Goal: Check status: Check status

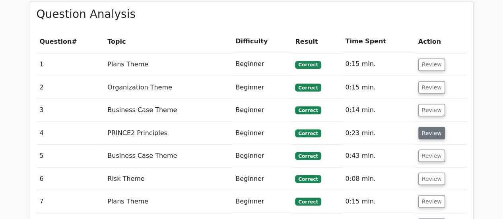
scroll to position [637, 0]
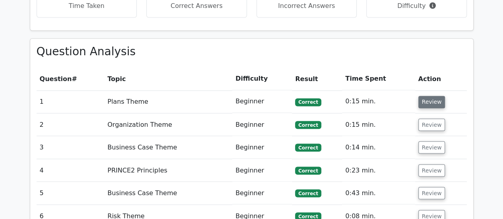
click at [426, 96] on button "Review" at bounding box center [432, 102] width 27 height 12
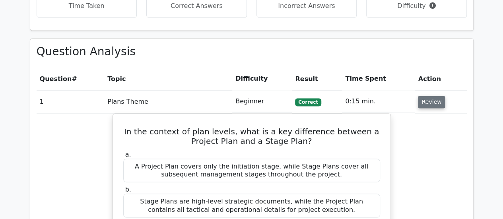
click at [423, 96] on button "Review" at bounding box center [431, 102] width 27 height 12
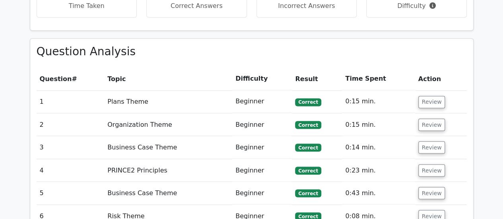
click at [435, 90] on td "Review" at bounding box center [442, 101] width 52 height 23
click at [433, 96] on button "Review" at bounding box center [432, 102] width 27 height 12
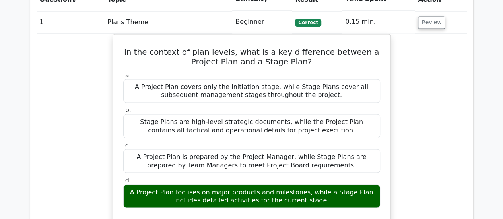
scroll to position [677, 0]
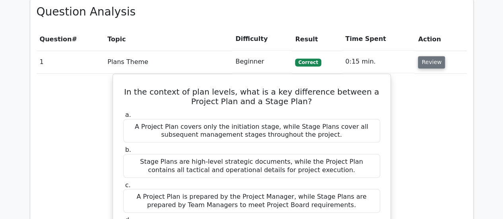
click at [425, 56] on button "Review" at bounding box center [431, 62] width 27 height 12
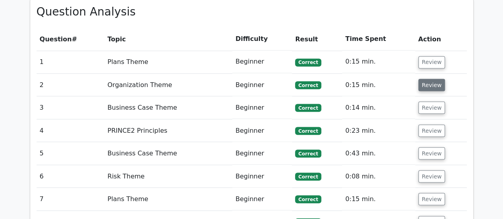
click at [431, 79] on button "Review" at bounding box center [432, 85] width 27 height 12
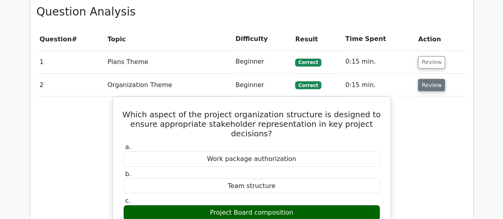
click at [435, 79] on button "Review" at bounding box center [431, 85] width 27 height 12
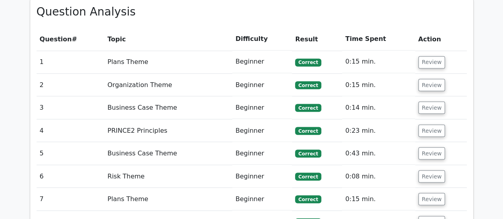
click at [431, 96] on td "Review" at bounding box center [442, 107] width 52 height 23
click at [430, 96] on td "Review" at bounding box center [442, 107] width 52 height 23
click at [429, 101] on button "Review" at bounding box center [432, 107] width 27 height 12
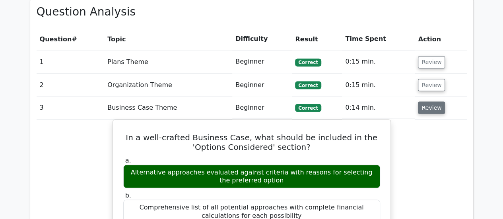
click at [428, 101] on button "Review" at bounding box center [431, 107] width 27 height 12
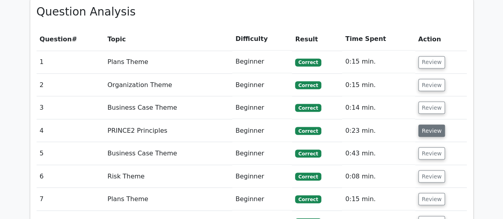
click at [433, 125] on button "Review" at bounding box center [432, 131] width 27 height 12
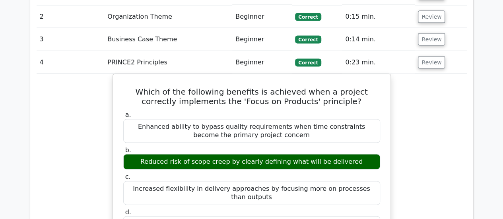
scroll to position [756, 0]
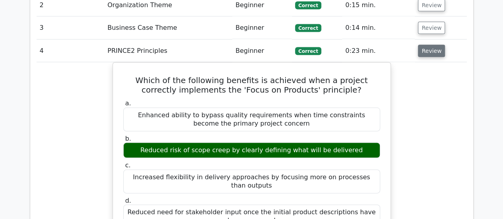
click at [429, 45] on button "Review" at bounding box center [431, 51] width 27 height 12
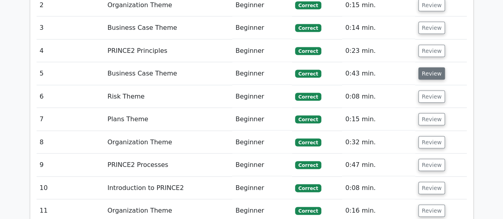
click at [431, 68] on button "Review" at bounding box center [432, 74] width 27 height 12
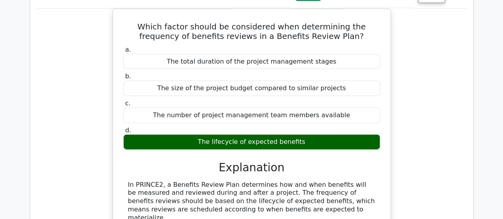
scroll to position [796, 0]
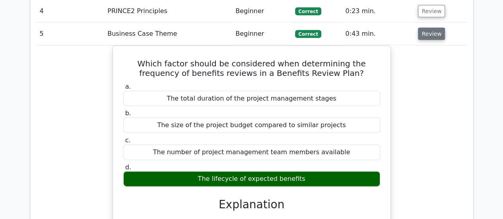
click at [427, 28] on button "Review" at bounding box center [431, 34] width 27 height 12
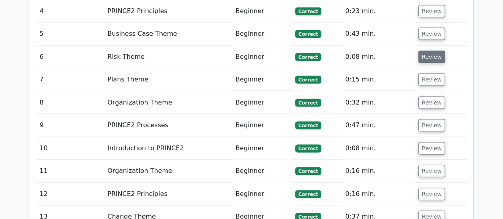
click at [432, 51] on button "Review" at bounding box center [432, 57] width 27 height 12
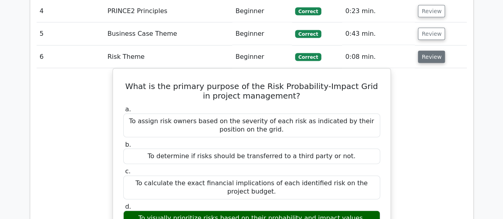
click at [432, 51] on button "Review" at bounding box center [431, 57] width 27 height 12
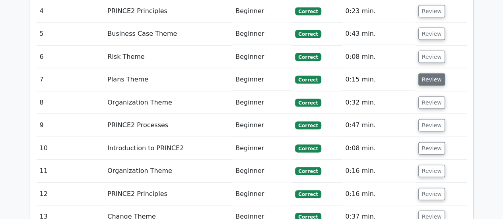
click at [434, 74] on button "Review" at bounding box center [432, 80] width 27 height 12
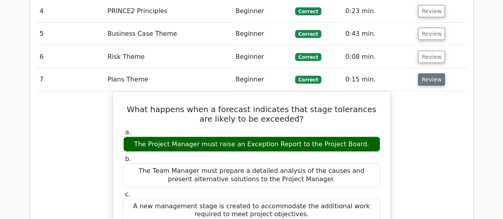
click at [434, 74] on button "Review" at bounding box center [431, 80] width 27 height 12
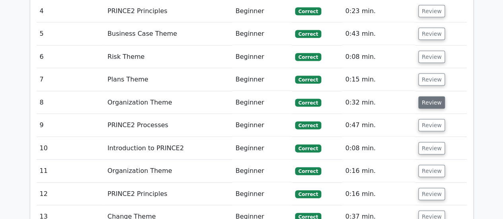
click at [438, 97] on button "Review" at bounding box center [432, 103] width 27 height 12
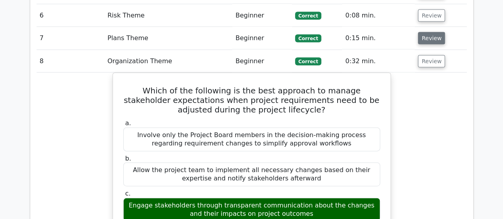
scroll to position [836, 0]
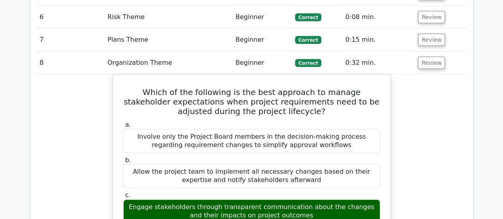
click at [431, 52] on td "Review" at bounding box center [441, 63] width 52 height 23
click at [431, 57] on button "Review" at bounding box center [431, 63] width 27 height 12
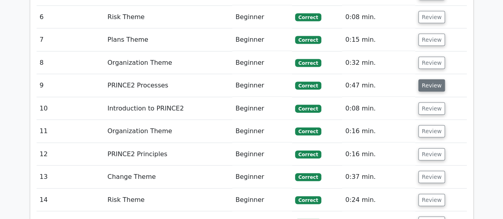
click at [430, 80] on button "Review" at bounding box center [432, 86] width 27 height 12
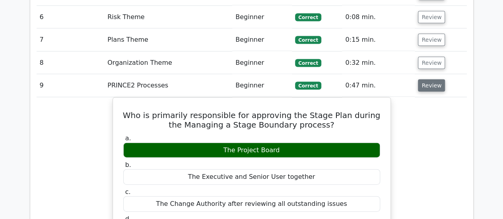
click at [430, 80] on button "Review" at bounding box center [431, 86] width 27 height 12
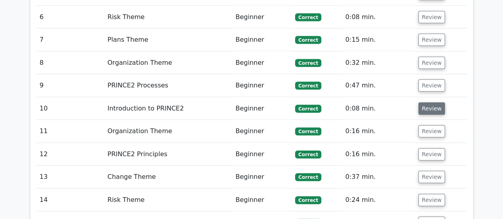
click at [429, 103] on button "Review" at bounding box center [432, 109] width 27 height 12
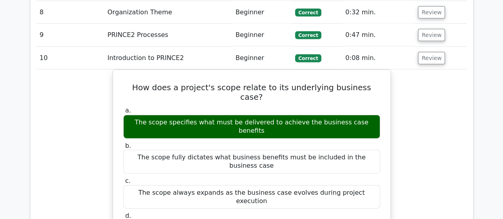
scroll to position [876, 0]
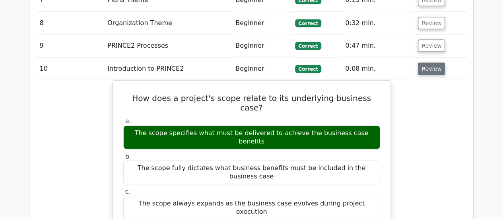
click at [429, 63] on button "Review" at bounding box center [431, 69] width 27 height 12
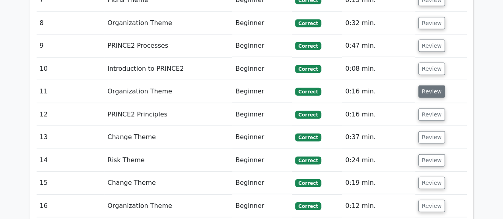
click at [428, 86] on button "Review" at bounding box center [432, 92] width 27 height 12
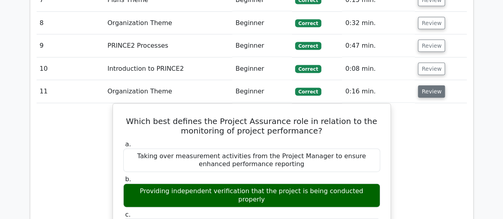
click at [428, 86] on button "Review" at bounding box center [431, 92] width 27 height 12
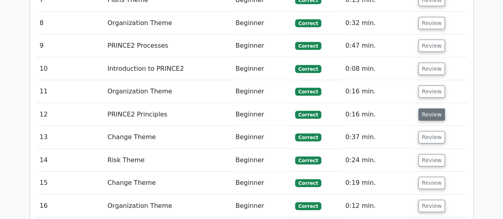
click at [433, 109] on button "Review" at bounding box center [432, 115] width 27 height 12
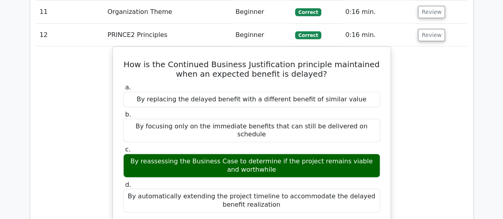
scroll to position [915, 0]
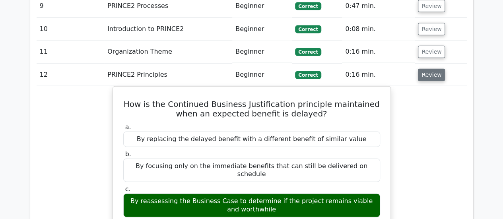
click at [427, 69] on button "Review" at bounding box center [431, 75] width 27 height 12
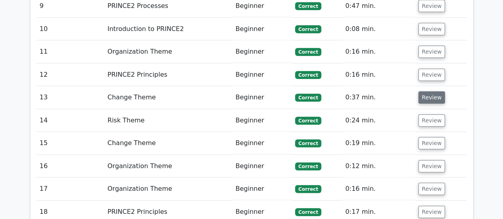
click at [431, 92] on button "Review" at bounding box center [432, 98] width 27 height 12
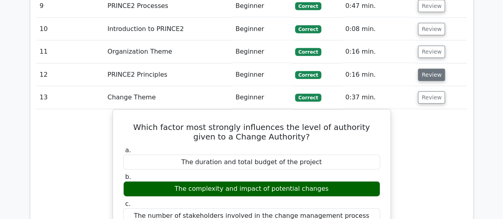
click at [427, 69] on button "Review" at bounding box center [431, 75] width 27 height 12
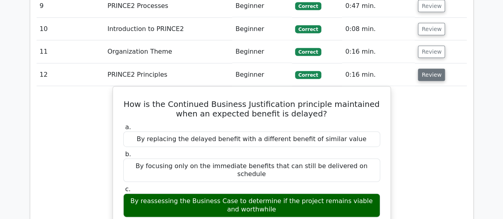
click at [427, 69] on button "Review" at bounding box center [431, 75] width 27 height 12
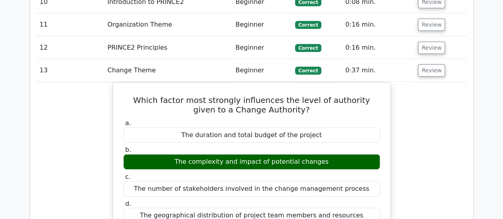
scroll to position [955, 0]
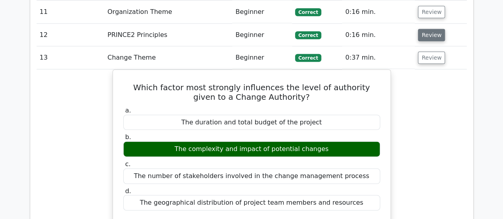
click at [427, 29] on button "Review" at bounding box center [431, 35] width 27 height 12
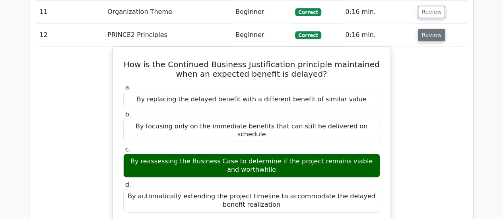
click at [427, 29] on button "Review" at bounding box center [431, 35] width 27 height 12
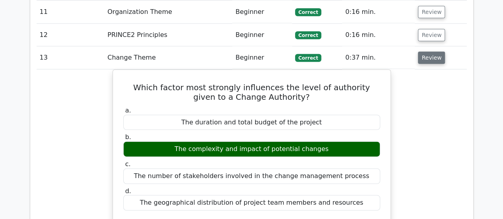
click at [430, 52] on button "Review" at bounding box center [431, 58] width 27 height 12
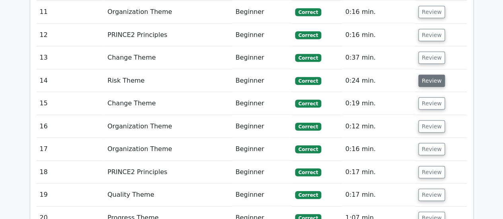
click at [425, 75] on button "Review" at bounding box center [432, 81] width 27 height 12
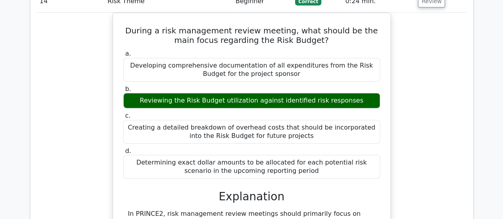
scroll to position [995, 0]
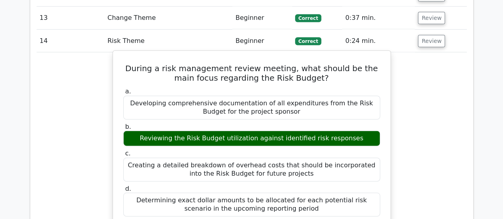
click at [328, 123] on label "b. Reviewing the Risk Budget utilization against identified risk responses" at bounding box center [251, 135] width 257 height 24
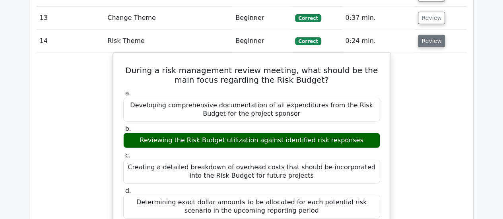
click at [425, 35] on button "Review" at bounding box center [431, 41] width 27 height 12
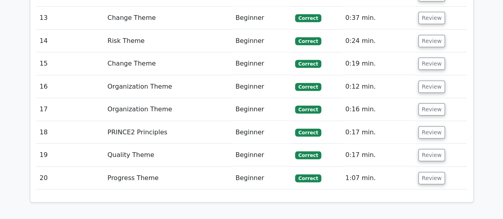
click at [420, 53] on td "Review" at bounding box center [442, 64] width 52 height 23
click at [424, 58] on button "Review" at bounding box center [432, 64] width 27 height 12
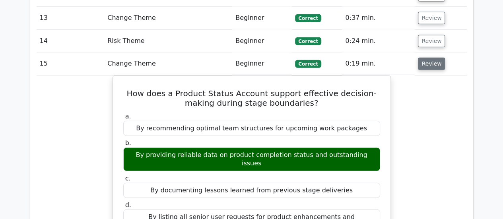
click at [428, 58] on button "Review" at bounding box center [431, 64] width 27 height 12
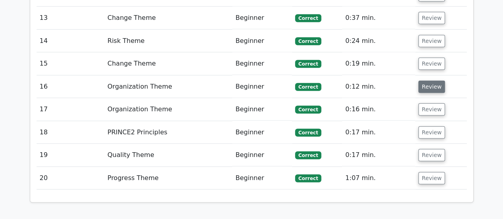
click at [430, 81] on button "Review" at bounding box center [432, 87] width 27 height 12
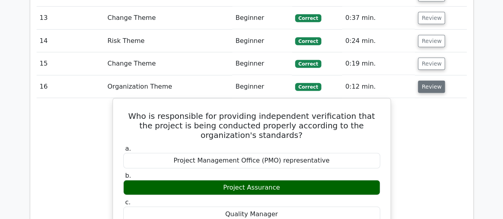
click at [430, 81] on button "Review" at bounding box center [431, 87] width 27 height 12
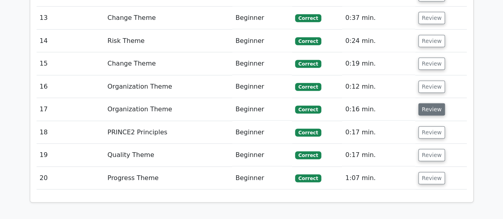
click at [431, 103] on button "Review" at bounding box center [432, 109] width 27 height 12
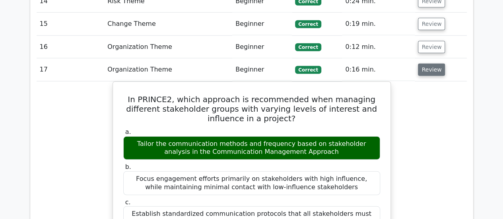
scroll to position [1075, 0]
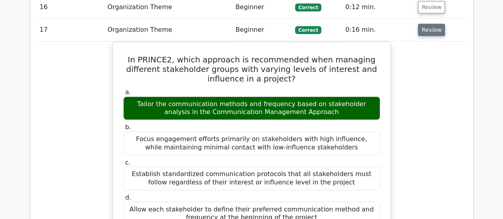
click at [422, 24] on button "Review" at bounding box center [431, 30] width 27 height 12
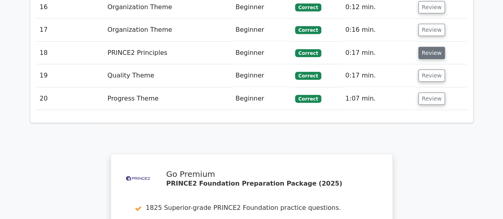
click at [421, 47] on button "Review" at bounding box center [432, 53] width 27 height 12
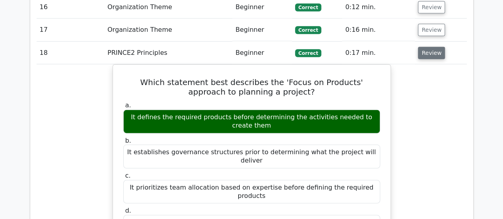
click at [429, 47] on button "Review" at bounding box center [431, 53] width 27 height 12
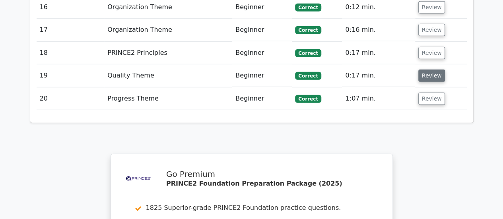
click at [433, 70] on button "Review" at bounding box center [432, 76] width 27 height 12
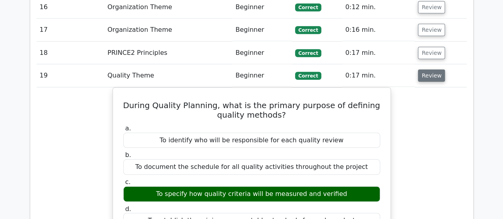
click at [436, 70] on button "Review" at bounding box center [431, 76] width 27 height 12
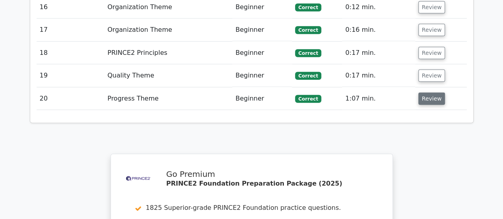
click at [431, 93] on button "Review" at bounding box center [432, 99] width 27 height 12
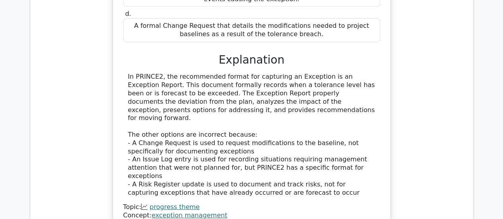
scroll to position [1313, 0]
